Goal: Obtain resource: Download file/media

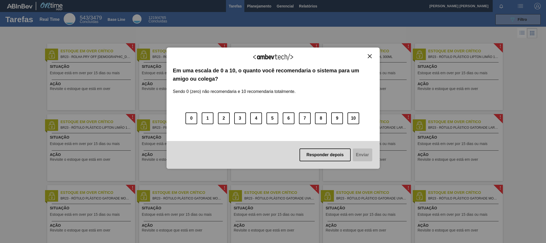
click at [366, 56] on div "Agradecemos seu feedback!" at bounding box center [273, 60] width 201 height 13
click at [370, 56] on img "Close" at bounding box center [370, 56] width 4 height 4
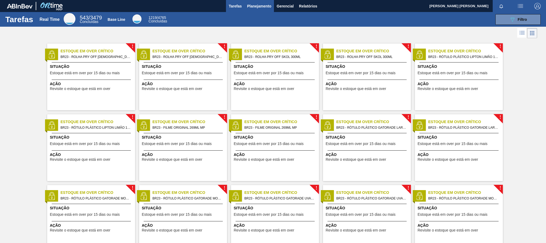
click at [265, 7] on span "Planejamento" at bounding box center [259, 6] width 24 height 6
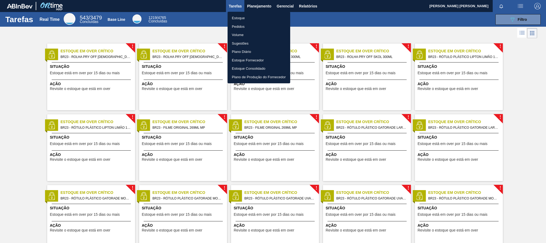
click at [243, 26] on li "Pedidos" at bounding box center [259, 26] width 63 height 9
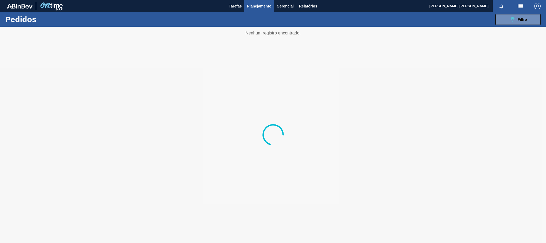
click at [521, 12] on div "089F7B8B-B2A5-4AFE-B5C0-19BA573D28AC Filtro Código Pedido Portal Códido PO SAP …" at bounding box center [315, 19] width 458 height 16
click at [521, 16] on div "089F7B8B-B2A5-4AFE-B5C0-19BA573D28AC Filtro" at bounding box center [519, 19] width 18 height 6
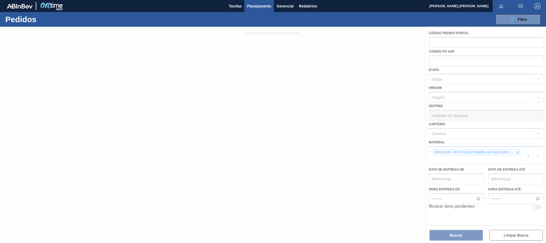
click at [516, 150] on div at bounding box center [273, 135] width 546 height 216
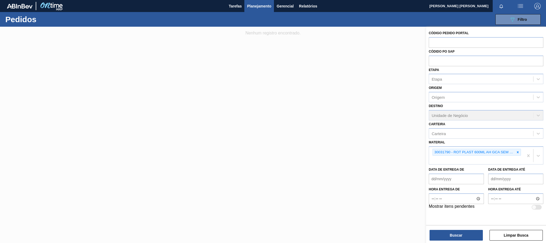
click at [516, 150] on icon at bounding box center [518, 152] width 4 height 4
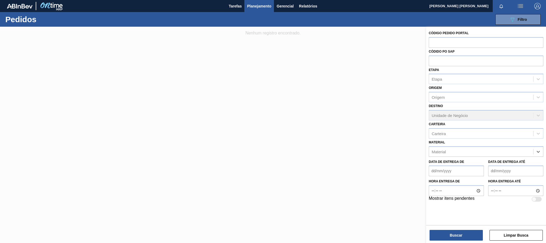
paste input "30002729"
type input "30002729"
click at [496, 164] on div "30002729 - KIT;PEPSI COLA;35005*06*02 NF" at bounding box center [486, 165] width 115 height 10
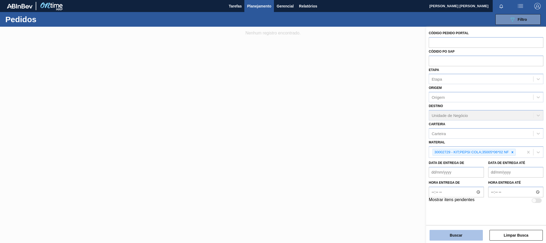
click at [478, 230] on button "Buscar" at bounding box center [456, 235] width 53 height 11
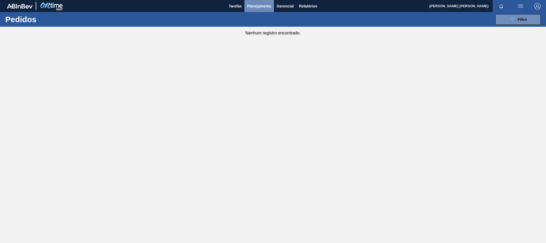
click at [250, 4] on span "Planejamento" at bounding box center [259, 6] width 24 height 6
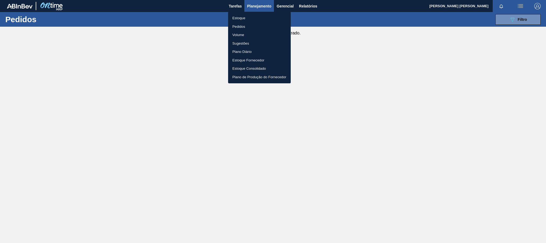
click at [240, 18] on li "Estoque" at bounding box center [259, 18] width 63 height 9
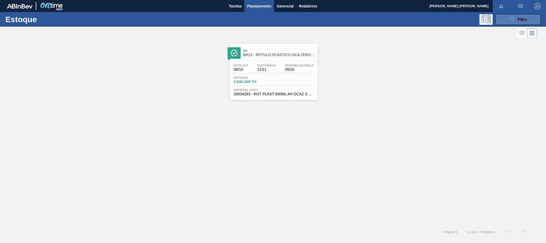
click at [508, 22] on button "089F7B8B-B2A5-4AFE-B5C0-19BA573D28AC Filtro" at bounding box center [518, 19] width 45 height 11
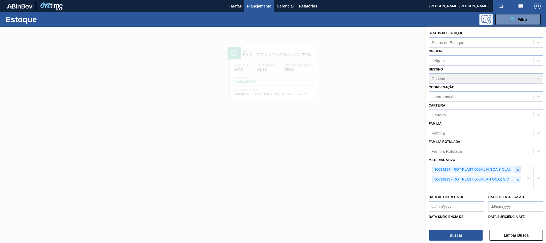
click at [515, 167] on div at bounding box center [518, 169] width 6 height 7
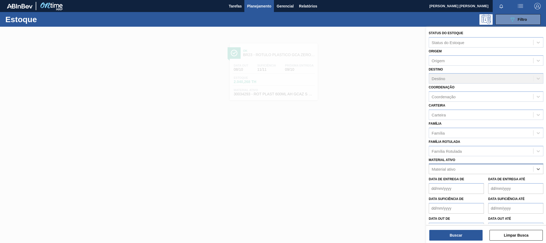
paste ativo "30002729"
type ativo "30002729"
click at [509, 185] on div "30002729 - KIT;PEPSI COLA;35005*06*02 NF" at bounding box center [486, 182] width 115 height 10
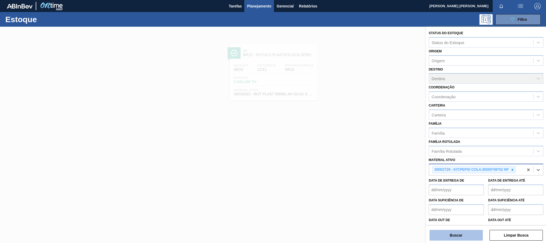
click at [471, 237] on button "Buscar" at bounding box center [456, 235] width 53 height 11
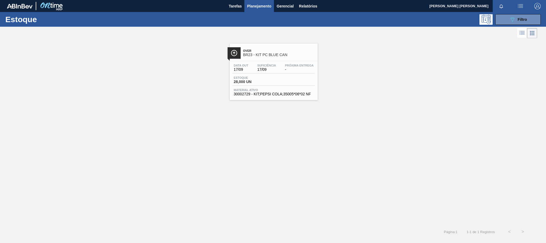
click at [291, 79] on div "Estoque 28,000 UN" at bounding box center [274, 81] width 83 height 10
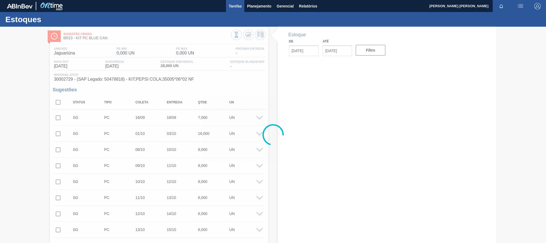
type input "[DATE]"
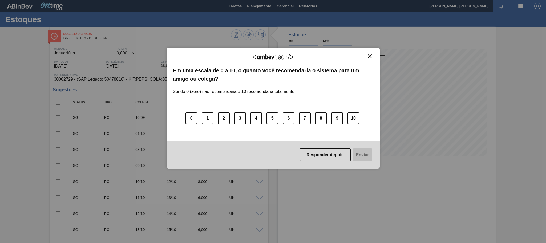
click at [367, 57] on button "Close" at bounding box center [369, 56] width 7 height 5
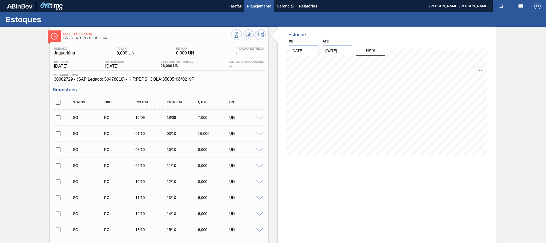
click at [262, 8] on span "Planejamento" at bounding box center [259, 6] width 24 height 6
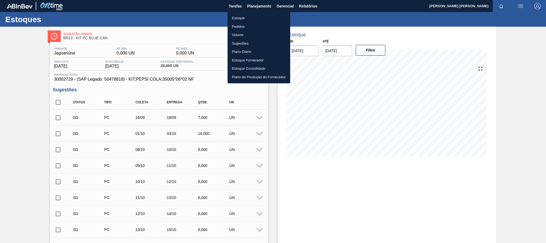
click at [242, 26] on li "Pedidos" at bounding box center [259, 26] width 63 height 9
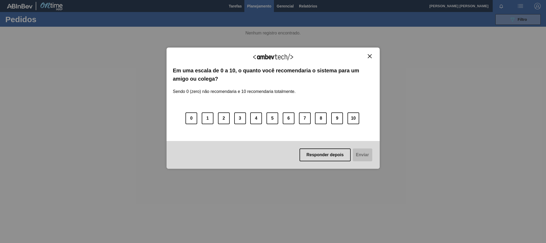
click at [371, 54] on button "Close" at bounding box center [369, 56] width 7 height 5
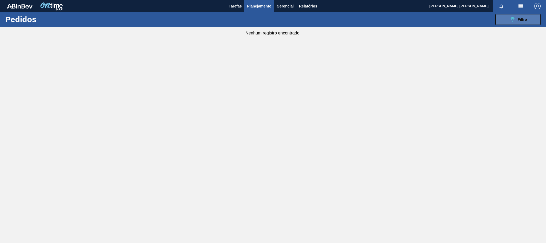
click at [538, 19] on button "089F7B8B-B2A5-4AFE-B5C0-19BA573D28AC Filtro" at bounding box center [518, 19] width 45 height 11
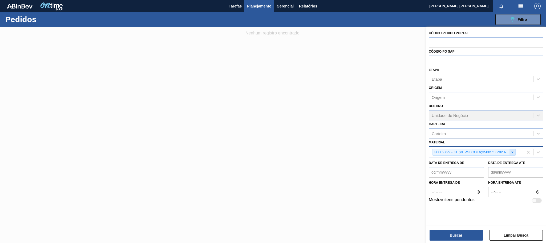
click at [515, 152] on div at bounding box center [513, 152] width 6 height 7
paste input "30030657"
type input "30030657"
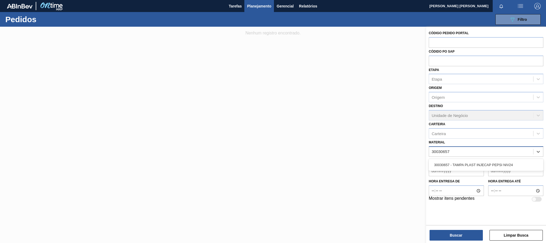
click at [510, 170] on div "30030657 - TAMPA PLAST INJECAP PEPSI NIV24" at bounding box center [486, 165] width 115 height 12
click at [505, 165] on div "30030657 - TAMPA PLAST INJECAP PEPSI NIV24" at bounding box center [486, 165] width 115 height 10
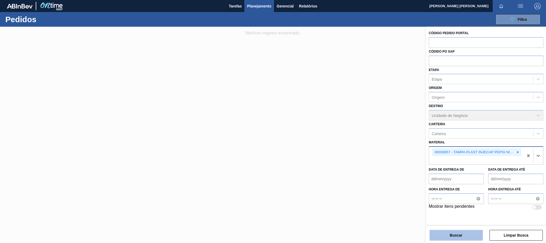
click at [465, 237] on button "Buscar" at bounding box center [456, 235] width 53 height 11
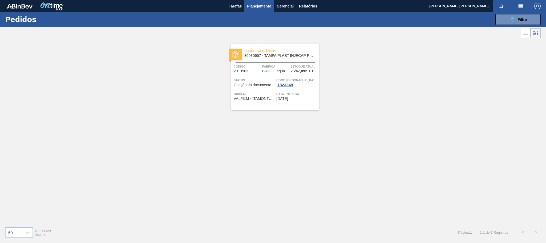
click at [306, 95] on span "Data entrega" at bounding box center [297, 93] width 41 height 5
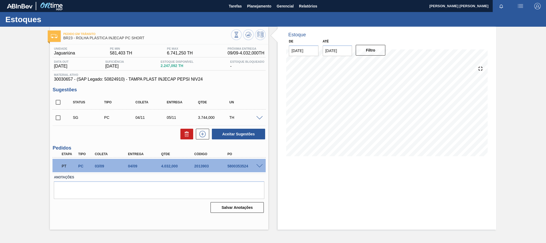
click at [241, 167] on div "5800353524" at bounding box center [244, 166] width 37 height 4
copy div "5800353524"
click at [254, 6] on span "Planejamento" at bounding box center [259, 6] width 24 height 6
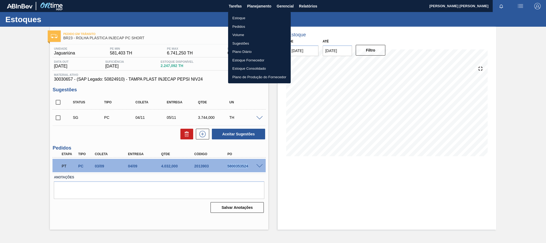
click at [242, 26] on li "Pedidos" at bounding box center [259, 26] width 63 height 9
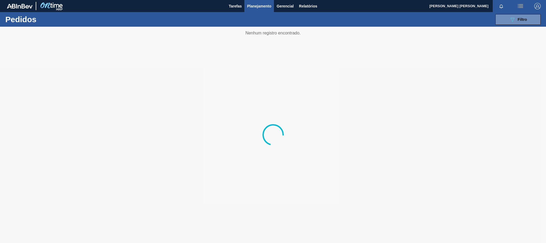
click at [519, 25] on div "089F7B8B-B2A5-4AFE-B5C0-19BA573D28AC Filtro Código Pedido Portal Códido PO SAP …" at bounding box center [315, 19] width 458 height 16
click at [527, 19] on span "Filtro" at bounding box center [522, 19] width 9 height 4
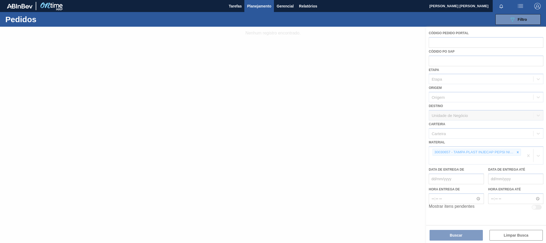
click at [515, 151] on div at bounding box center [273, 135] width 546 height 216
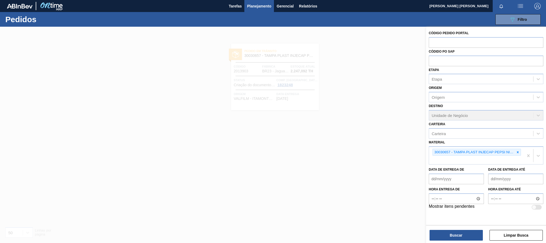
click at [515, 151] on div at bounding box center [518, 152] width 6 height 7
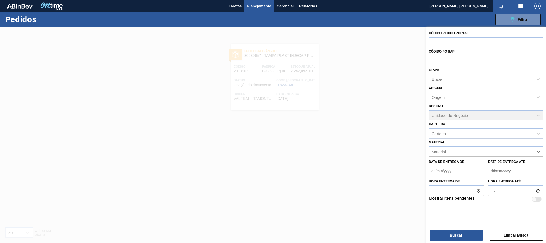
paste input "20005465"
type input "20005465"
click at [514, 166] on div "20005465 - ROLHA MET ANTARCTICA PO 0,19" at bounding box center [486, 165] width 115 height 10
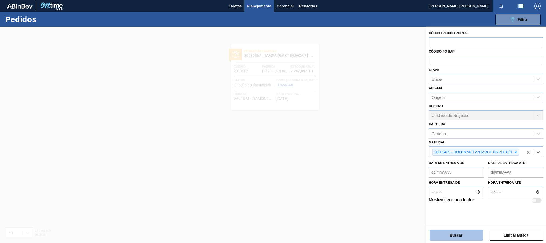
click at [468, 231] on button "Buscar" at bounding box center [456, 235] width 53 height 11
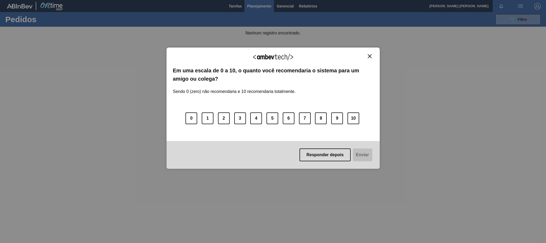
click at [370, 60] on div "Agradecemos seu feedback!" at bounding box center [273, 60] width 201 height 13
click at [370, 58] on img "Close" at bounding box center [370, 56] width 4 height 4
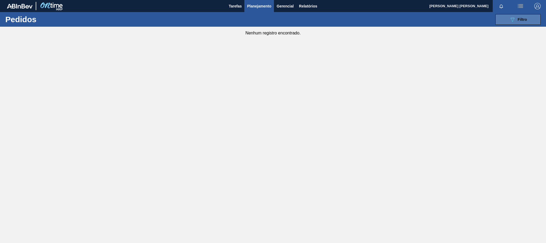
click at [535, 14] on button "089F7B8B-B2A5-4AFE-B5C0-19BA573D28AC Filtro" at bounding box center [518, 19] width 45 height 11
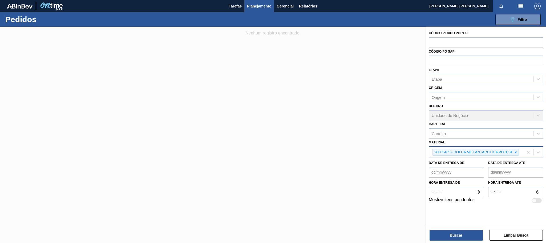
click at [519, 152] on div "20005465 - ROLHA MET ANTARCTICA PO 0,19" at bounding box center [476, 152] width 86 height 7
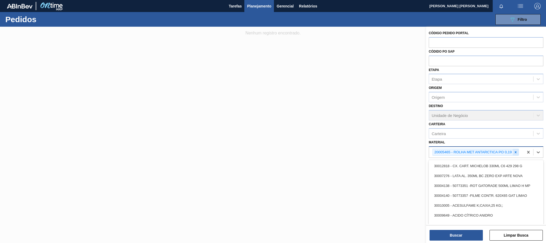
click at [517, 152] on icon at bounding box center [516, 152] width 4 height 4
paste input "30031668"
type input "30031668"
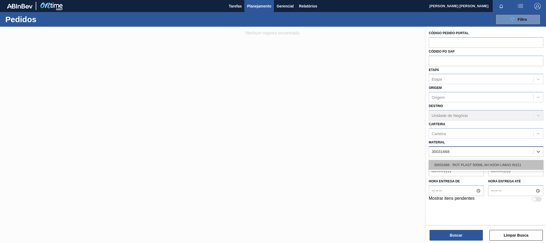
click at [522, 163] on div "30031668 - ROT PLAST 500ML AH H2OH LIMAO IN211" at bounding box center [486, 165] width 115 height 10
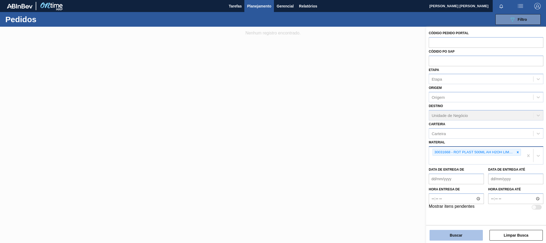
click at [468, 236] on button "Buscar" at bounding box center [456, 235] width 53 height 11
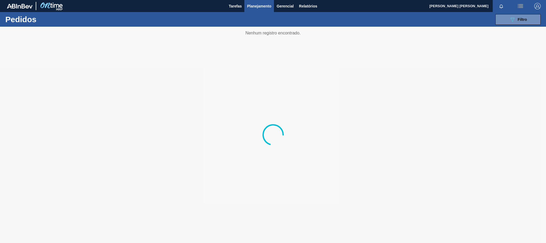
click at [468, 236] on div at bounding box center [273, 135] width 546 height 216
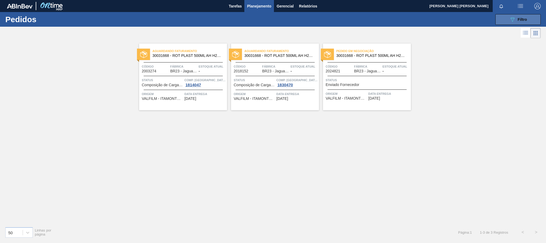
click at [502, 17] on button "089F7B8B-B2A5-4AFE-B5C0-19BA573D28AC Filtro" at bounding box center [518, 19] width 45 height 11
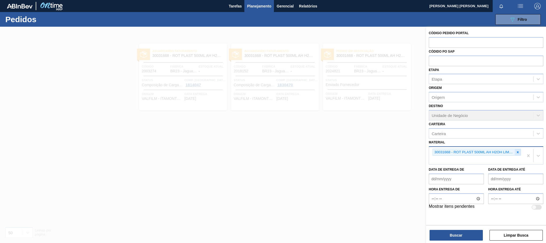
click at [518, 152] on icon at bounding box center [518, 152] width 2 height 2
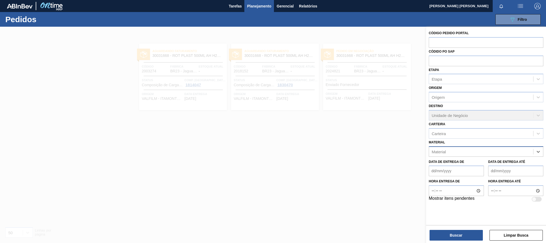
paste input "PREFORMA 17,8G CRISTAL 40% RECICLADA"
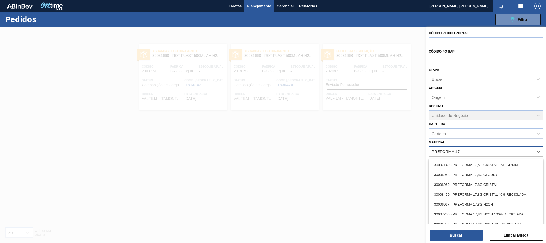
type input "PREFORMA 17"
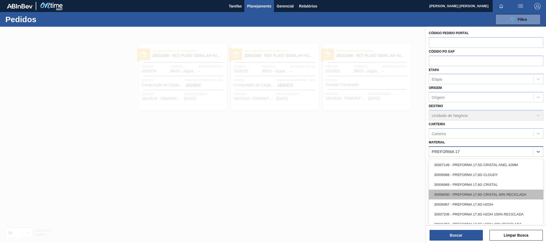
scroll to position [1, 0]
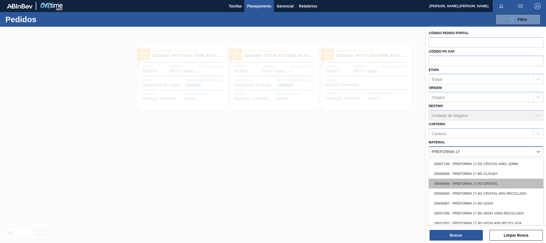
click at [496, 181] on div "30006969 - PREFORMA 17,8G CRISTAL" at bounding box center [486, 183] width 115 height 10
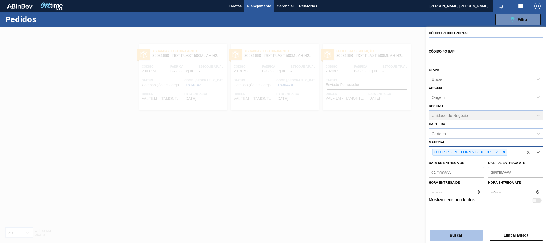
click at [458, 233] on button "Buscar" at bounding box center [456, 235] width 53 height 11
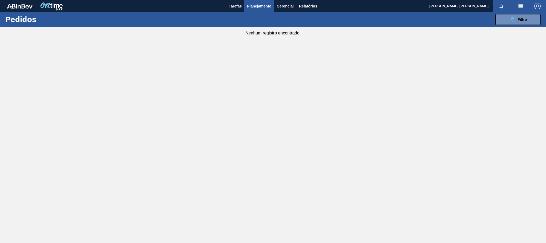
click at [255, 7] on span "Planejamento" at bounding box center [259, 6] width 24 height 6
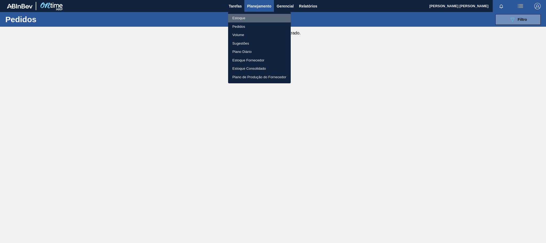
click at [235, 17] on li "Estoque" at bounding box center [259, 18] width 63 height 9
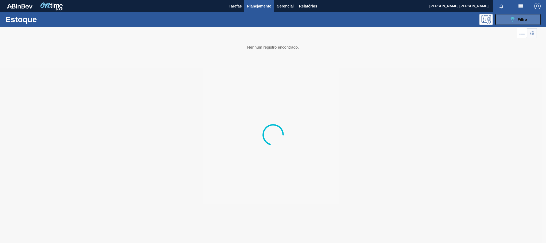
click at [505, 18] on button "089F7B8B-B2A5-4AFE-B5C0-19BA573D28AC Filtro" at bounding box center [518, 19] width 45 height 11
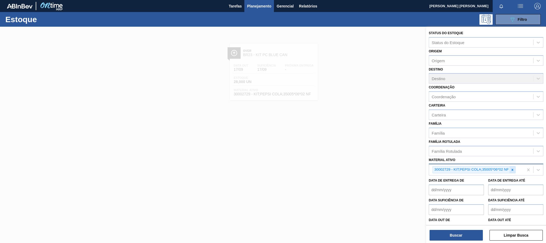
click at [514, 170] on icon at bounding box center [513, 170] width 4 height 4
click at [491, 152] on div "Família Rotulada" at bounding box center [481, 151] width 104 height 8
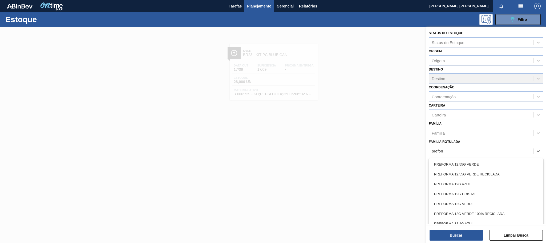
type Rotulada "preforma"
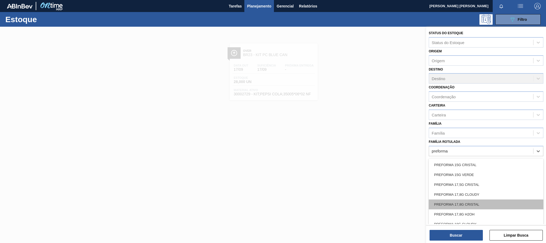
click at [476, 203] on div "PREFORMA 17,8G CRISTAL" at bounding box center [486, 204] width 115 height 10
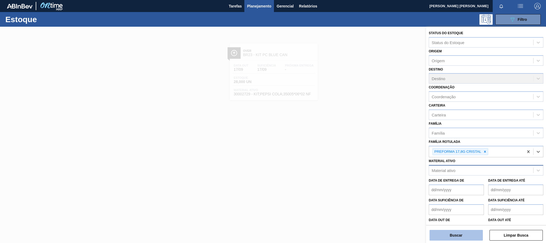
click at [466, 235] on button "Buscar" at bounding box center [456, 235] width 53 height 11
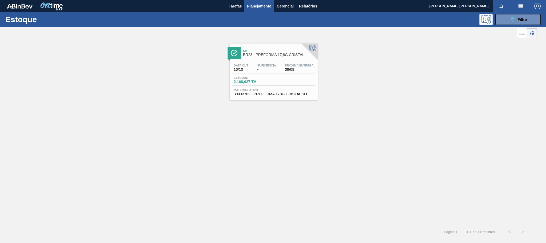
click at [267, 84] on span "2.168,927 TH" at bounding box center [252, 82] width 37 height 4
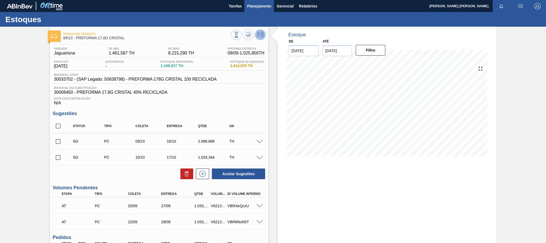
click at [258, 2] on button "Planejamento" at bounding box center [260, 6] width 30 height 12
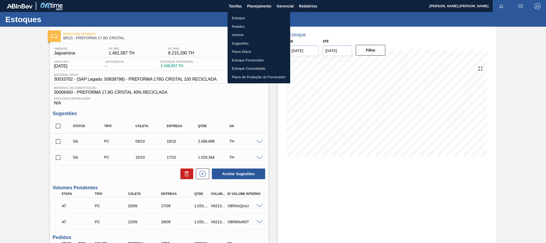
click at [238, 16] on li "Estoque" at bounding box center [259, 18] width 63 height 9
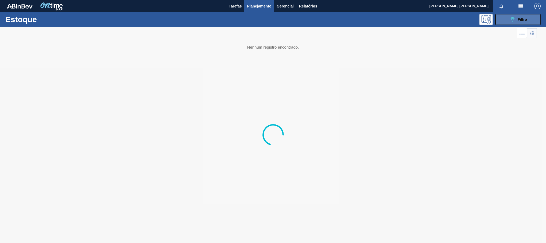
click at [526, 19] on span "Filtro" at bounding box center [522, 19] width 9 height 4
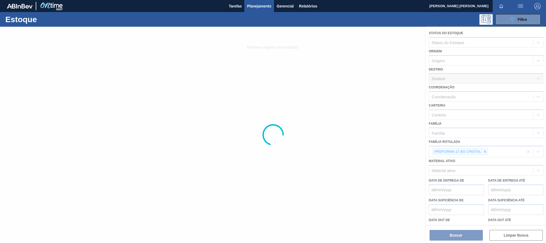
click at [486, 152] on div at bounding box center [273, 135] width 546 height 216
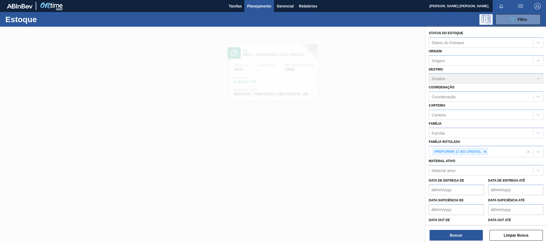
click at [486, 152] on icon at bounding box center [485, 152] width 4 height 4
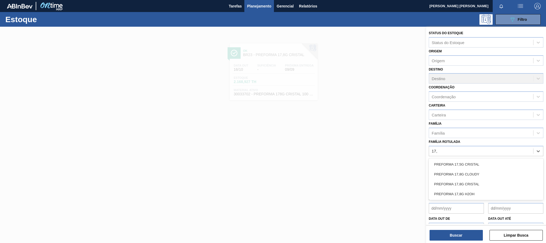
type Rotulada "17,8"
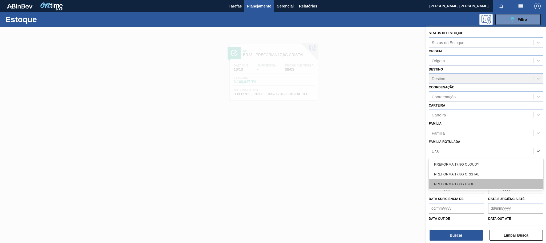
click at [482, 179] on div "PREFORMA 17,8G H2OH" at bounding box center [486, 184] width 115 height 10
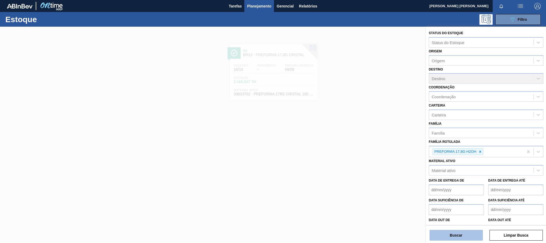
click at [459, 232] on button "Buscar" at bounding box center [456, 235] width 53 height 11
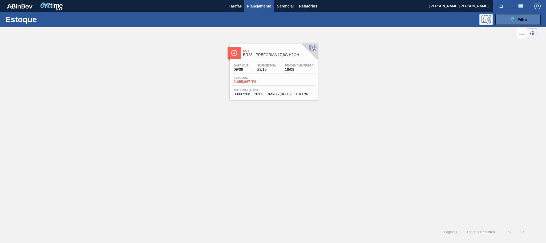
click at [521, 18] on span "Filtro" at bounding box center [522, 19] width 9 height 4
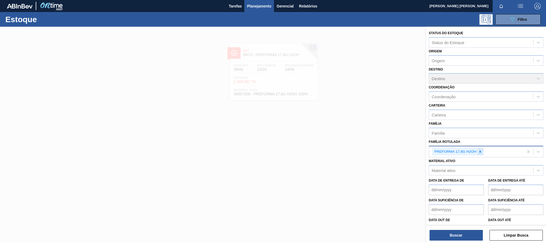
click at [481, 150] on icon at bounding box center [481, 152] width 4 height 4
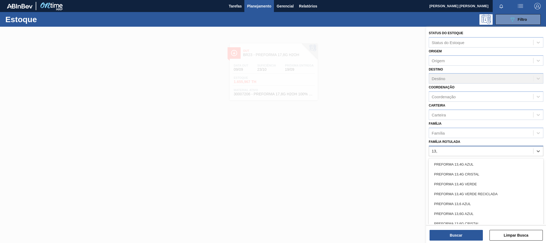
type Rotulada "13,7"
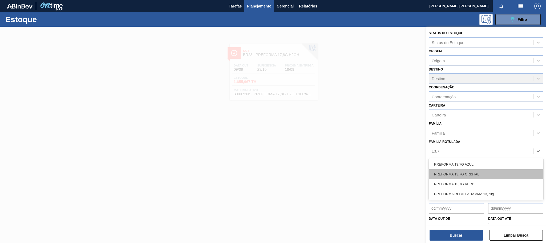
click at [471, 173] on div "PREFORMA 13,7G CRISTAL" at bounding box center [486, 174] width 115 height 10
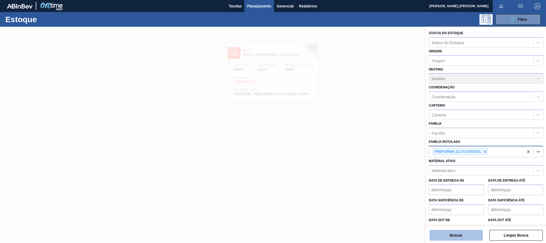
click at [463, 230] on button "Buscar" at bounding box center [456, 235] width 53 height 11
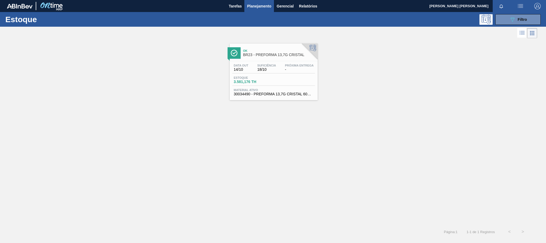
click at [291, 88] on div "Data out 14/10 Suficiência 18/10 Próxima Entrega - Estoque 3.581,176 TH Materia…" at bounding box center [274, 79] width 88 height 36
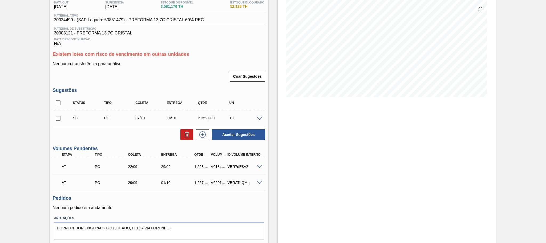
scroll to position [60, 0]
click at [258, 167] on span at bounding box center [260, 166] width 6 height 4
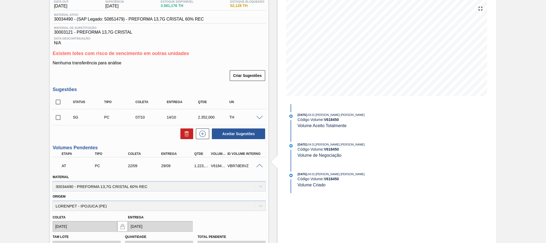
click at [258, 167] on span at bounding box center [260, 166] width 6 height 4
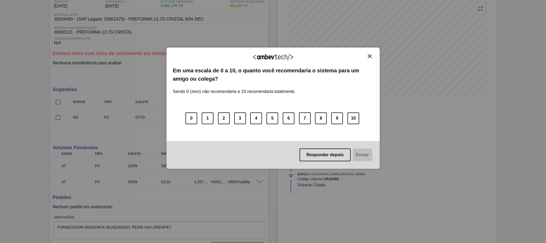
click at [368, 55] on img "Close" at bounding box center [370, 56] width 4 height 4
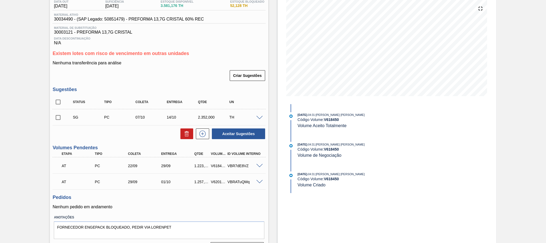
scroll to position [0, 0]
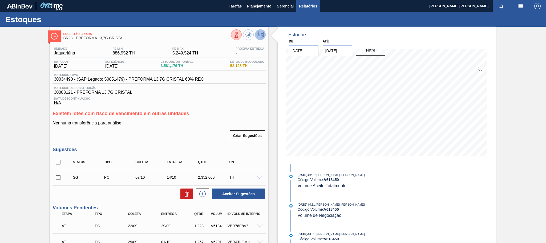
click at [303, 3] on span "Relatórios" at bounding box center [308, 6] width 18 height 6
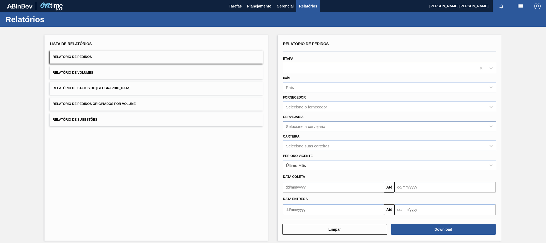
click at [298, 121] on div "Selecione a cervejaria" at bounding box center [389, 126] width 213 height 10
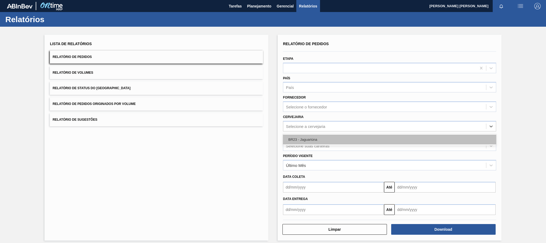
click at [298, 140] on div "BR23 - Jaguariúna" at bounding box center [389, 139] width 213 height 10
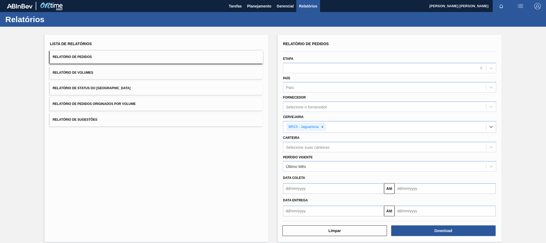
click at [304, 209] on input "text" at bounding box center [333, 210] width 101 height 11
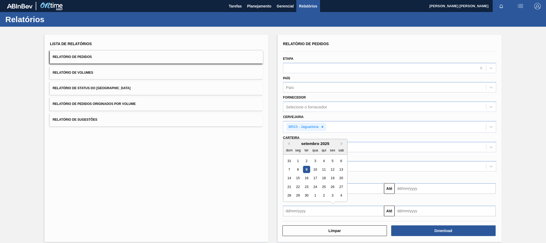
click at [307, 170] on div "9" at bounding box center [306, 169] width 7 height 7
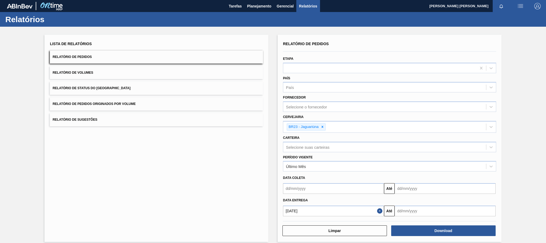
type input "[DATE]"
click at [406, 211] on input "text" at bounding box center [445, 210] width 101 height 11
click at [454, 144] on button "Next Month" at bounding box center [455, 144] width 4 height 4
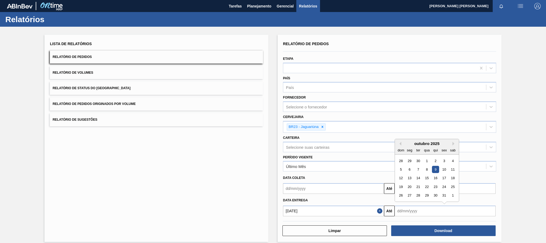
click at [434, 169] on div "9" at bounding box center [435, 169] width 7 height 7
type input "[DATE]"
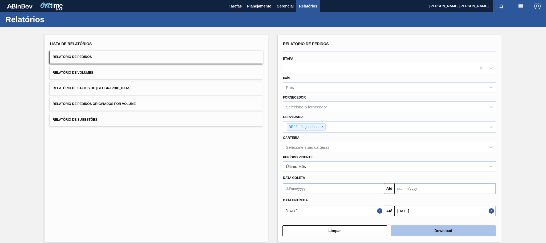
click at [463, 231] on button "Download" at bounding box center [443, 230] width 105 height 11
